Goal: Task Accomplishment & Management: Manage account settings

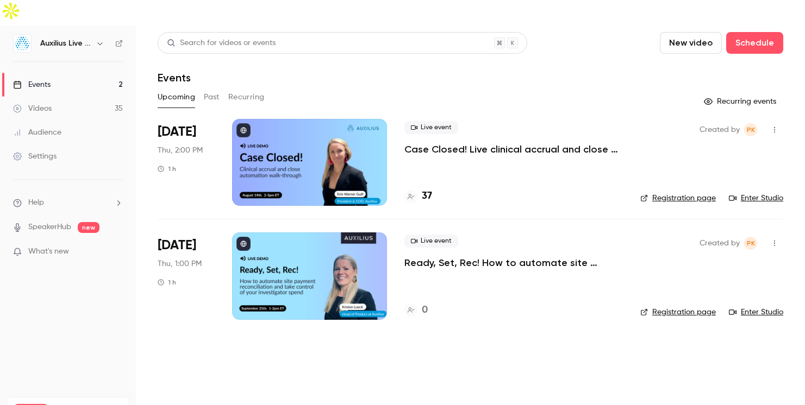
click at [324, 139] on div at bounding box center [309, 162] width 155 height 87
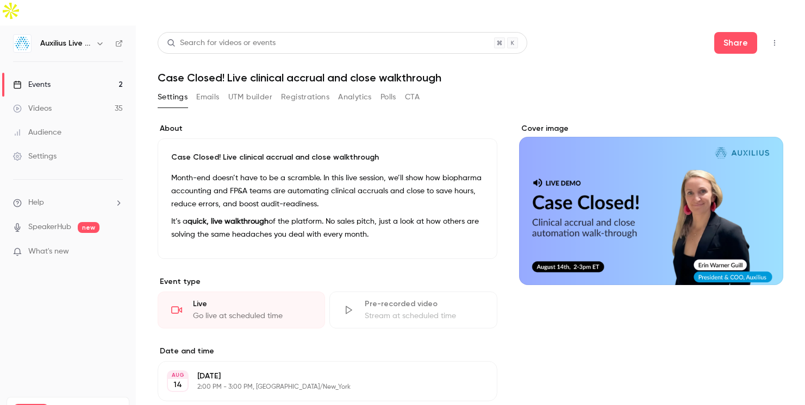
click at [311, 89] on button "Registrations" at bounding box center [305, 97] width 48 height 17
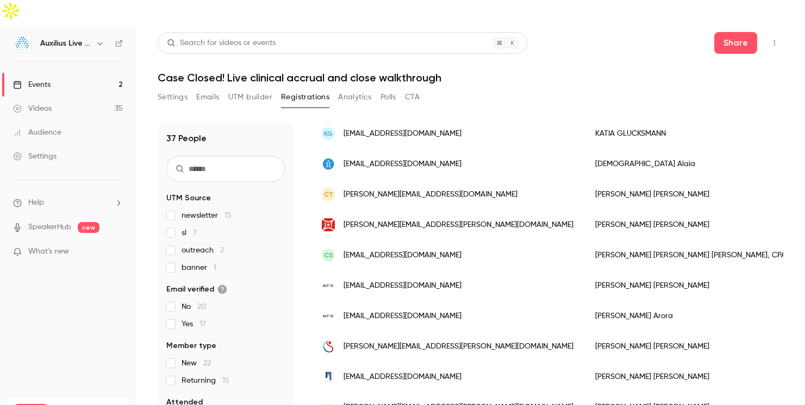
scroll to position [111, 0]
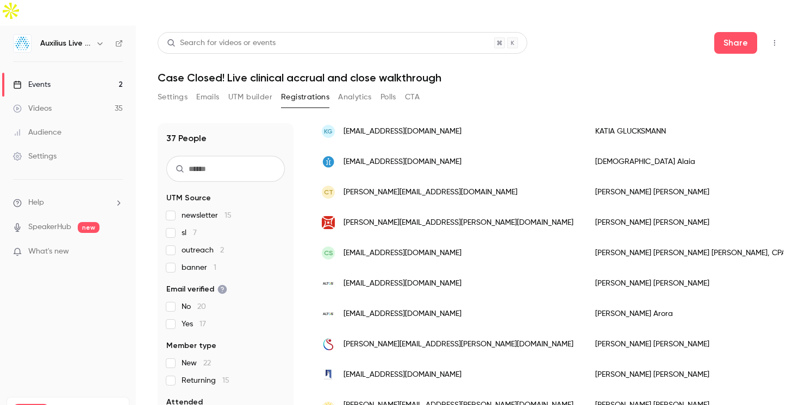
click at [203, 156] on input "text" at bounding box center [225, 169] width 118 height 26
type input "*******"
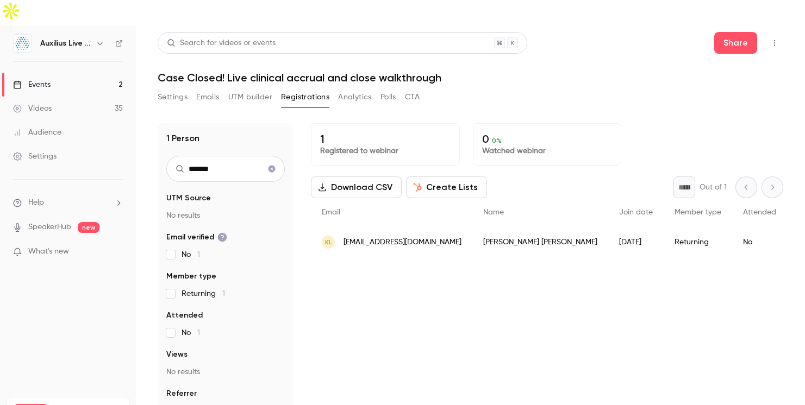
scroll to position [0, 0]
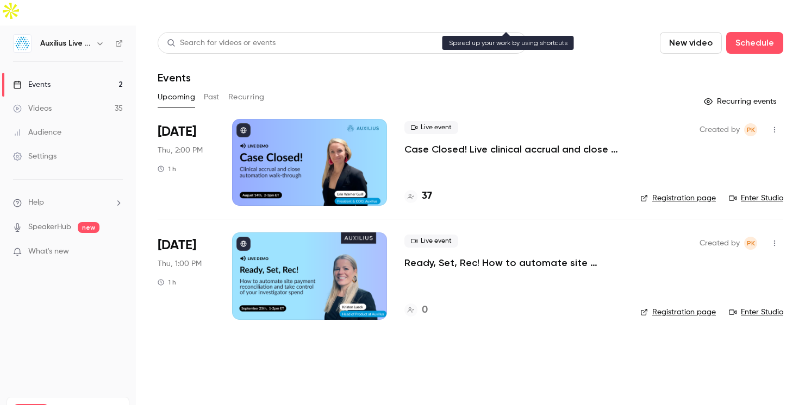
click at [439, 32] on div "Search for videos or events" at bounding box center [342, 43] width 369 height 22
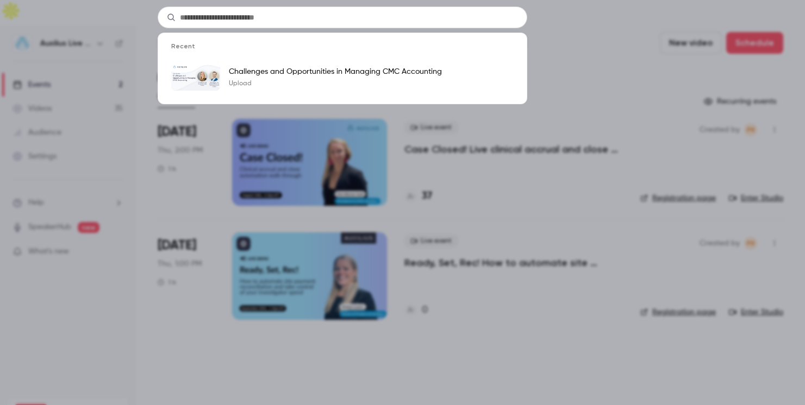
click at [568, 30] on div "Recent Challenges and Opportunities in Managing CMC Accounting Upload" at bounding box center [402, 202] width 805 height 405
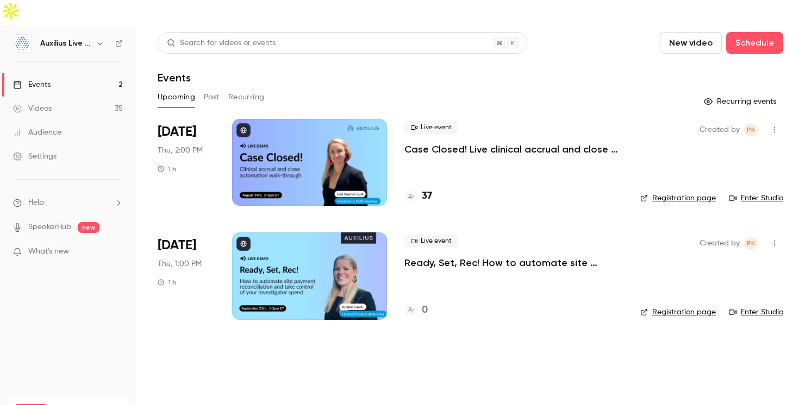
click at [308, 124] on div at bounding box center [309, 162] width 155 height 87
